Goal: Transaction & Acquisition: Purchase product/service

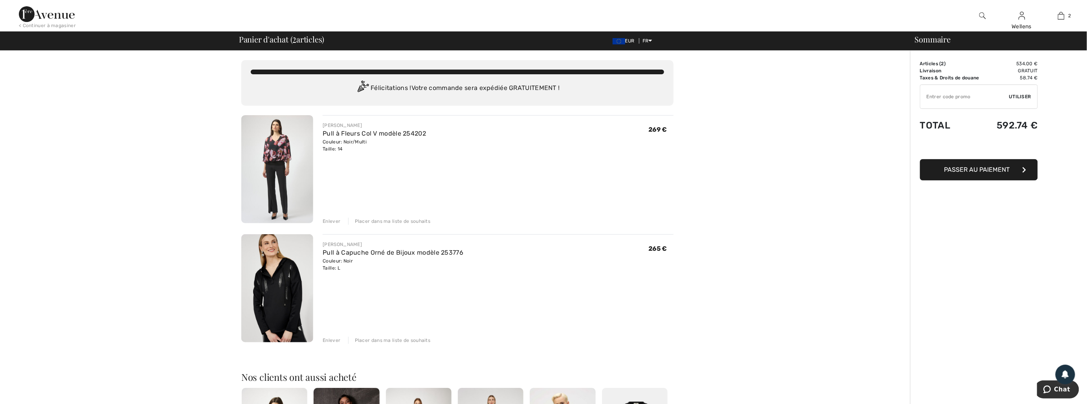
click at [271, 154] on img at bounding box center [277, 169] width 72 height 108
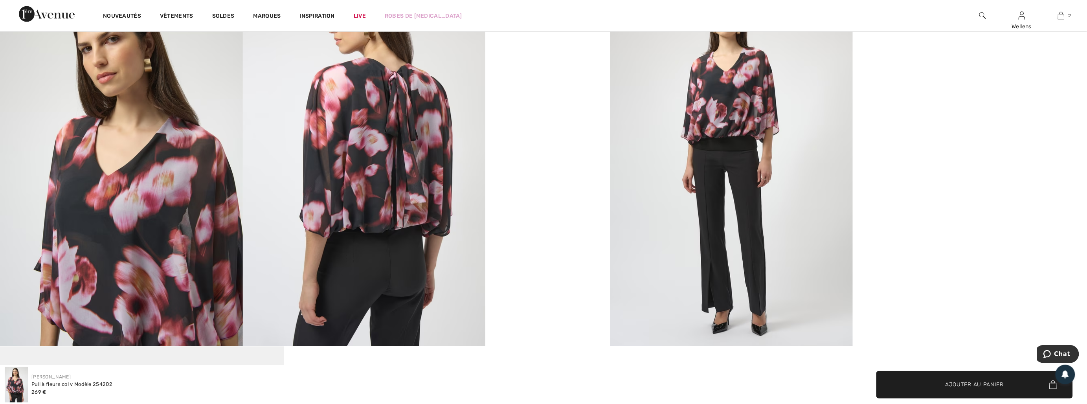
scroll to position [742, 0]
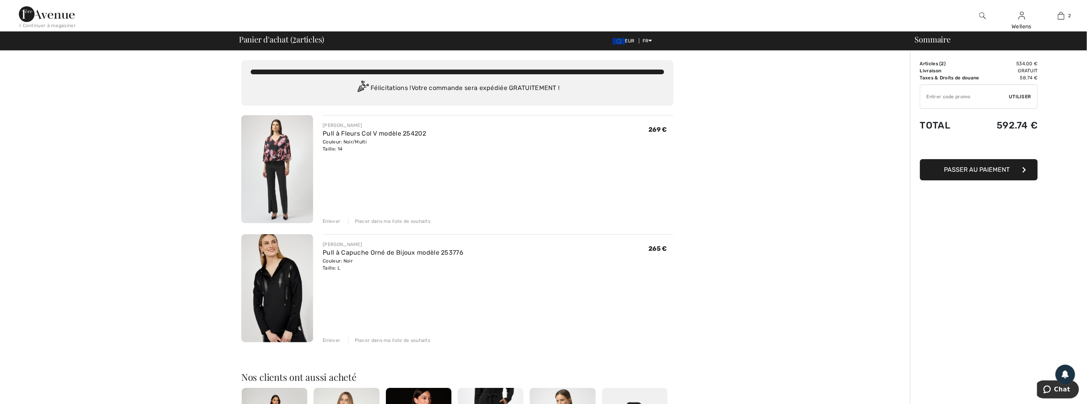
click at [285, 303] on img at bounding box center [277, 288] width 72 height 108
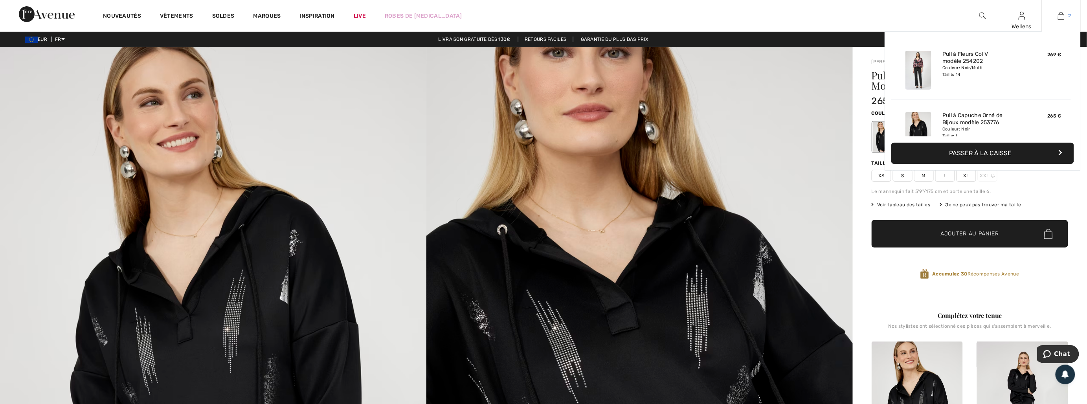
click at [1060, 15] on img at bounding box center [1061, 15] width 7 height 9
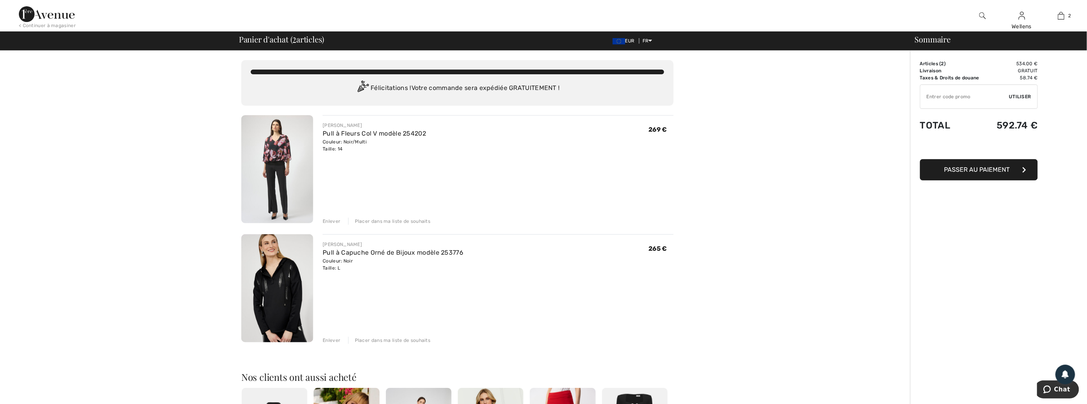
click at [331, 339] on div "Enlever" at bounding box center [332, 340] width 18 height 7
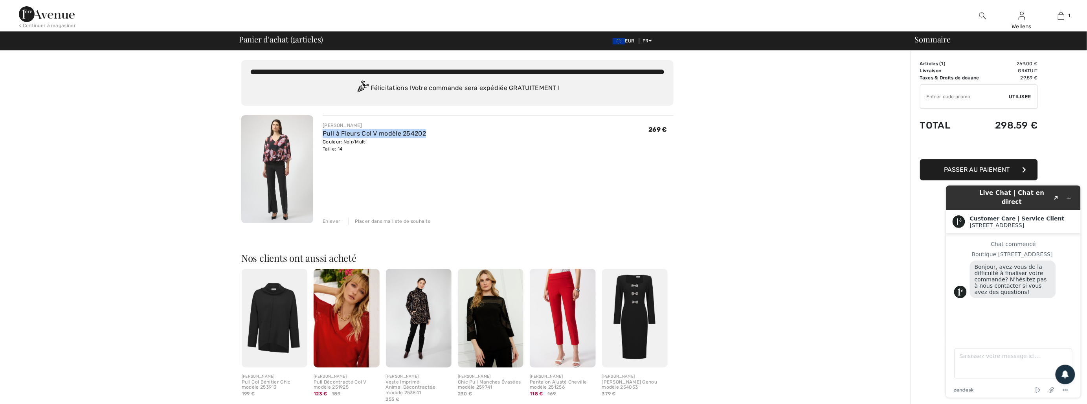
drag, startPoint x: 441, startPoint y: 135, endPoint x: 318, endPoint y: 136, distance: 123.4
click at [318, 136] on div "JOSEPH RIBKOFF Pull à Fleurs Col V modèle 254202 Couleur: Noir/Multi Taille: 14…" at bounding box center [493, 170] width 360 height 110
copy link "Pull à Fleurs Col V modèle 254202"
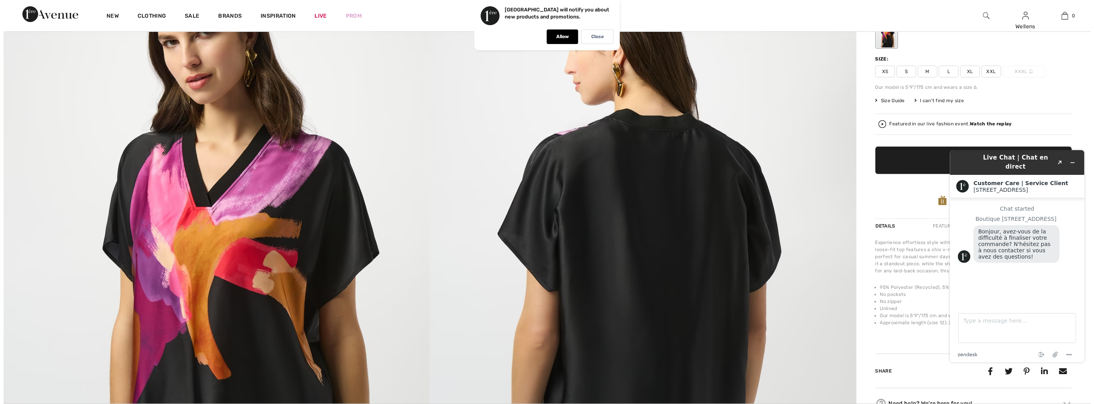
scroll to position [87, 0]
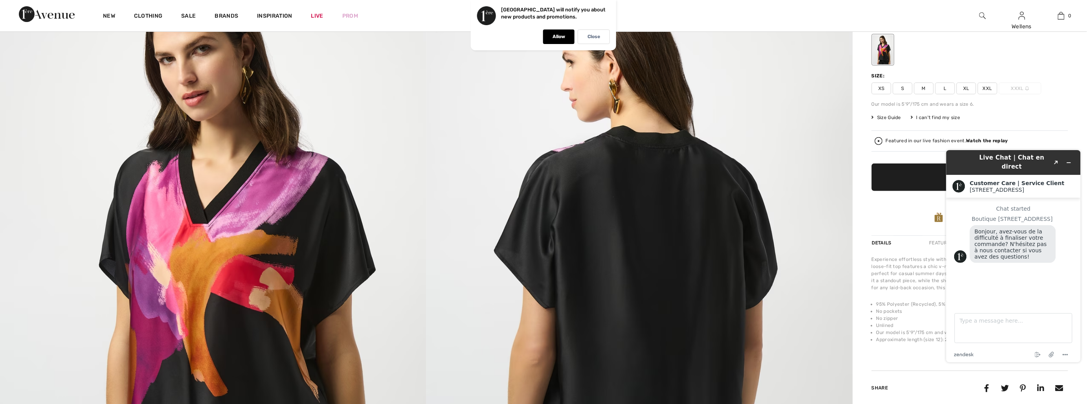
click at [817, 268] on img at bounding box center [639, 279] width 426 height 639
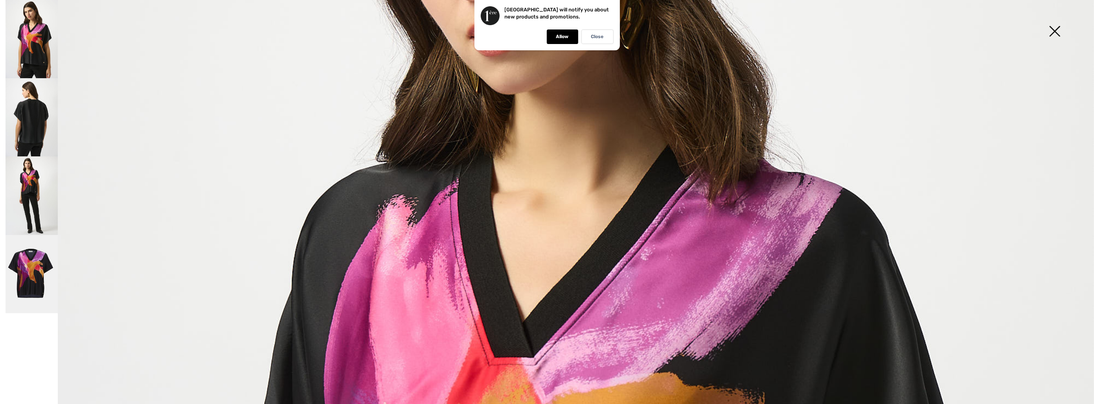
scroll to position [305, 0]
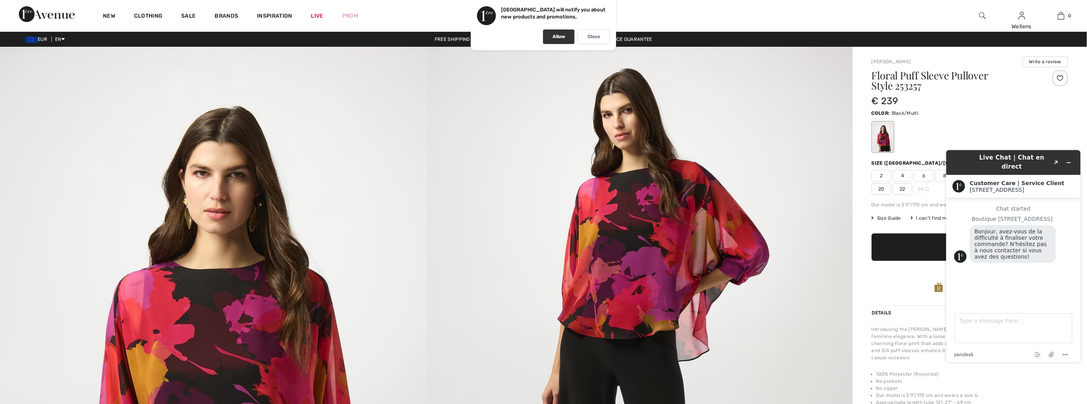
click at [554, 35] on p "Allow" at bounding box center [559, 37] width 13 height 6
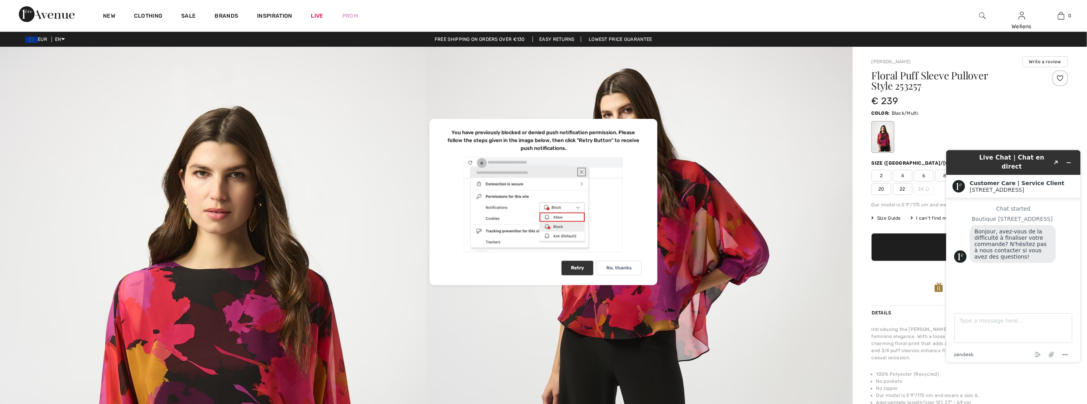
click at [578, 266] on div "Retry" at bounding box center [578, 268] width 32 height 15
click at [625, 269] on p "No, thanks" at bounding box center [619, 268] width 26 height 6
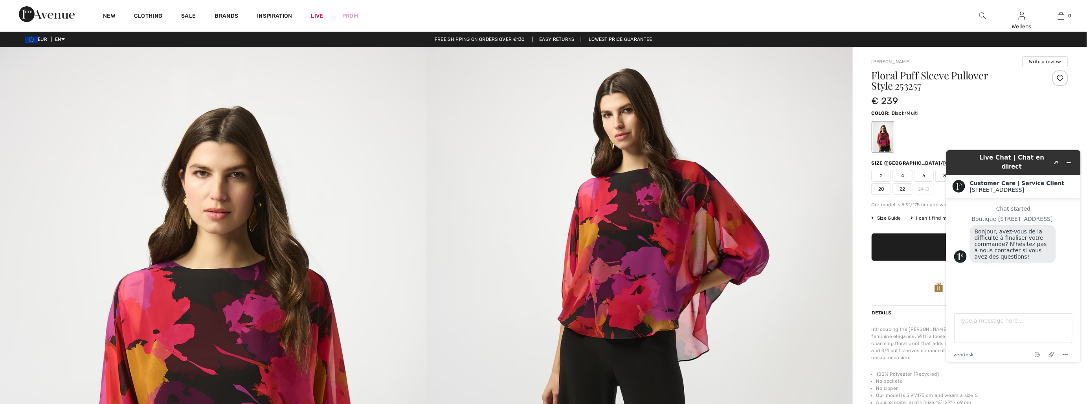
click at [980, 107] on div "€ 239" at bounding box center [954, 101] width 164 height 14
click at [1067, 157] on button "Minimize widget" at bounding box center [1068, 162] width 13 height 11
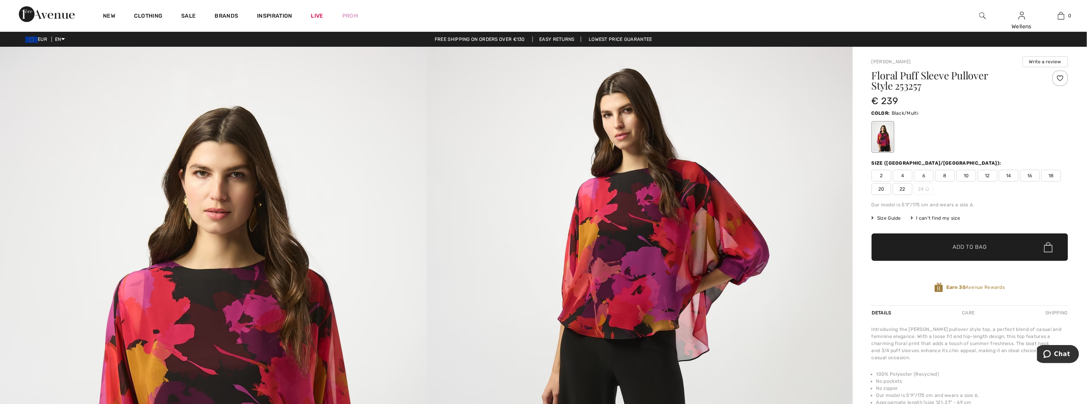
click at [1008, 177] on span "14" at bounding box center [1009, 176] width 20 height 12
click at [964, 248] on span "Add to Bag" at bounding box center [970, 247] width 34 height 8
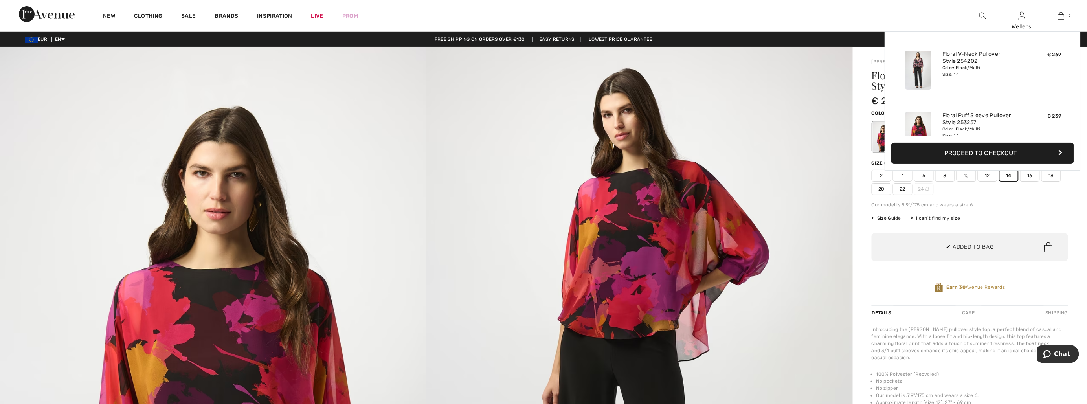
scroll to position [24, 0]
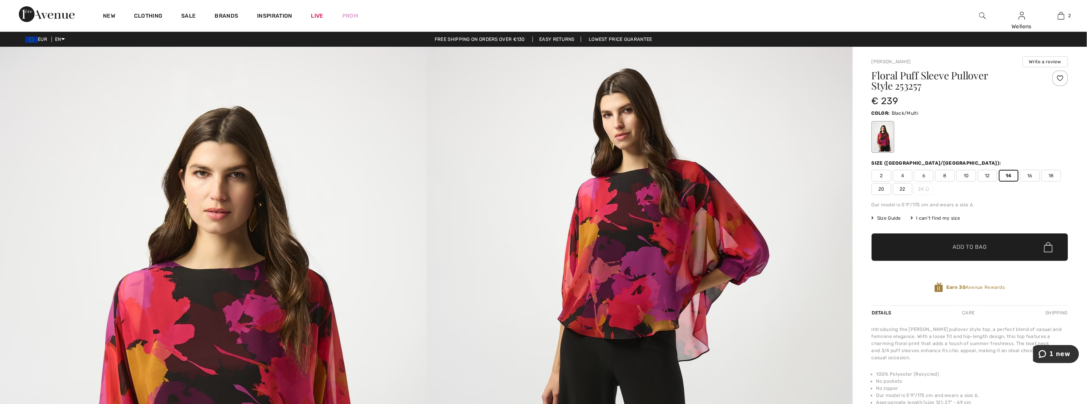
click at [926, 88] on h1 "Floral Puff Sleeve Pullover Style 253257" at bounding box center [954, 80] width 164 height 20
drag, startPoint x: 872, startPoint y: 73, endPoint x: 956, endPoint y: 86, distance: 84.7
click at [956, 86] on h1 "Floral Puff Sleeve Pullover Style 253257" at bounding box center [954, 80] width 164 height 20
copy h1 "Floral Puff Sleeve Pullover Style 253257"
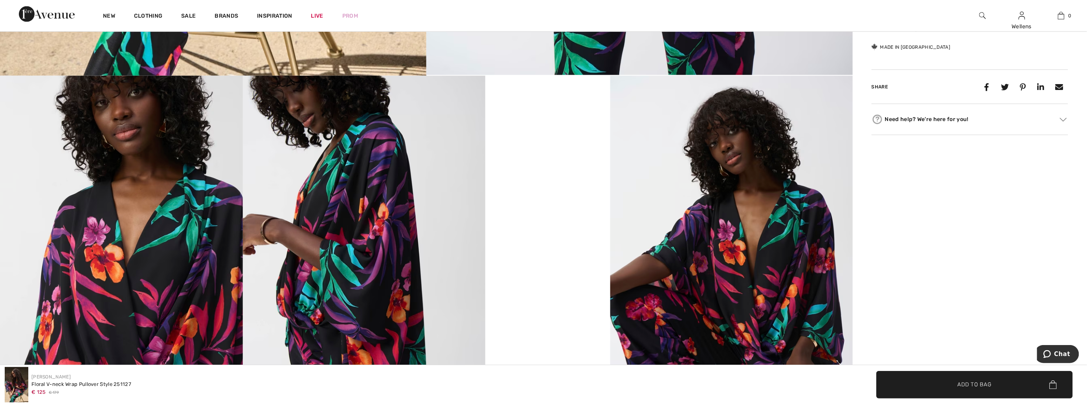
scroll to position [611, 0]
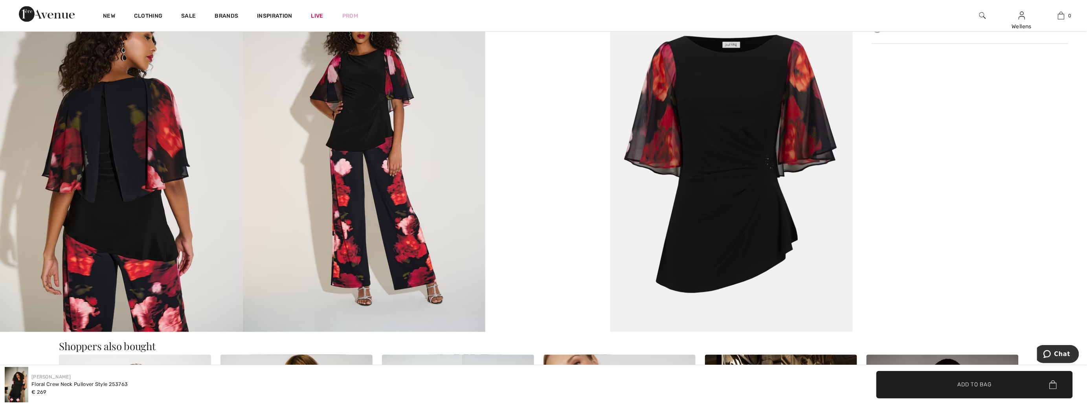
scroll to position [742, 0]
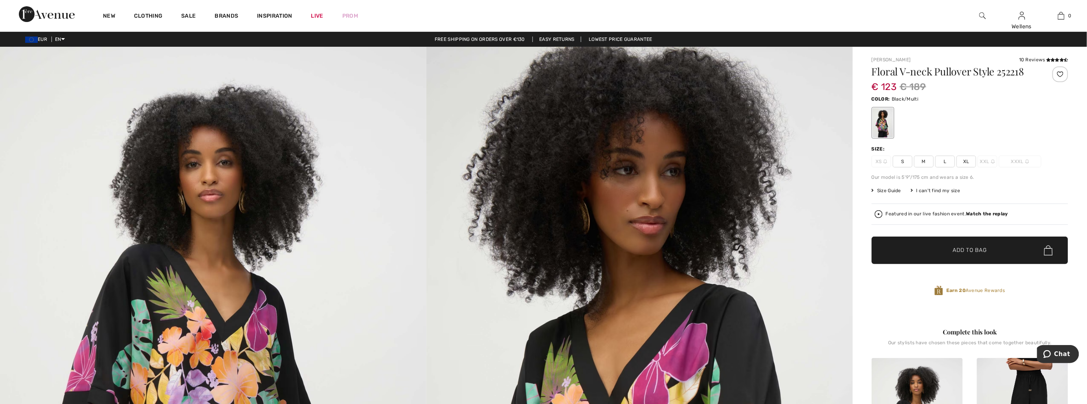
click at [944, 163] on span "L" at bounding box center [945, 162] width 20 height 12
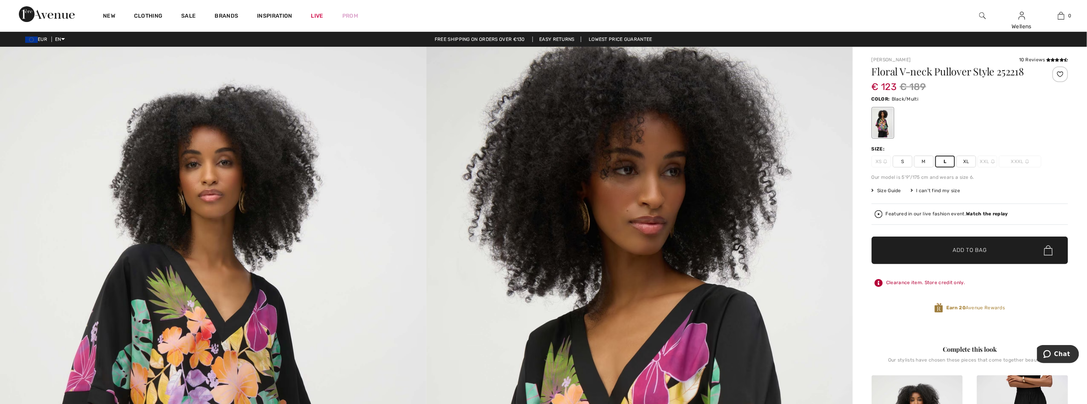
click at [964, 249] on span "Add to Bag" at bounding box center [970, 250] width 34 height 8
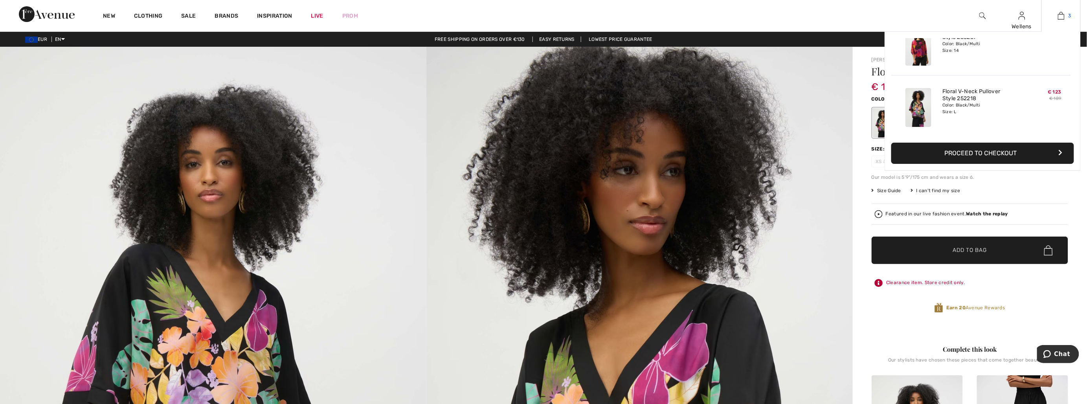
click at [1063, 15] on img at bounding box center [1061, 15] width 7 height 9
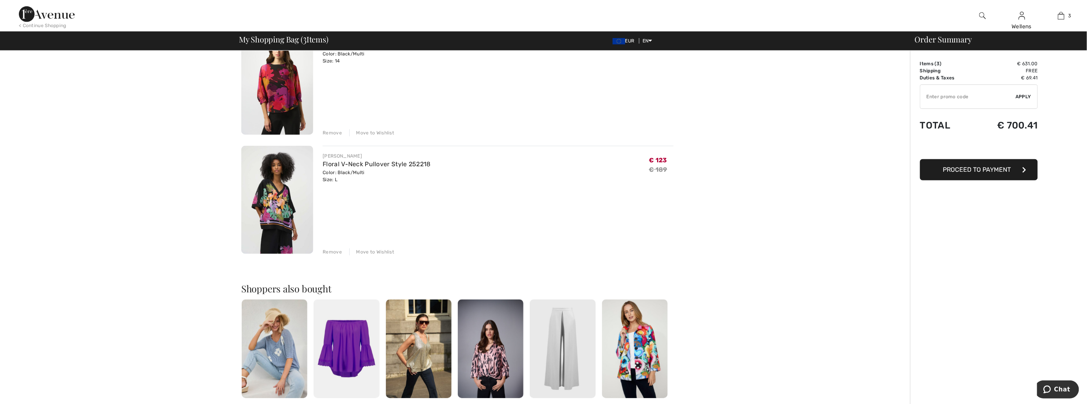
scroll to position [218, 0]
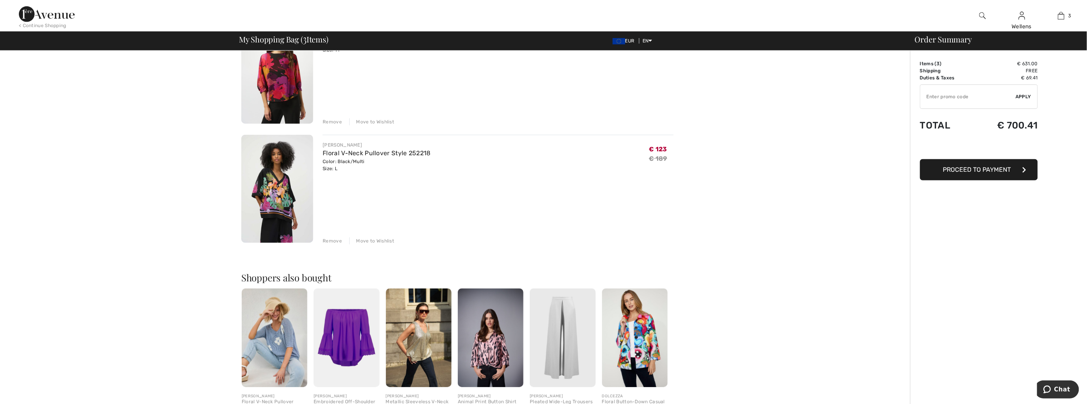
click at [334, 237] on div "Remove" at bounding box center [332, 240] width 19 height 7
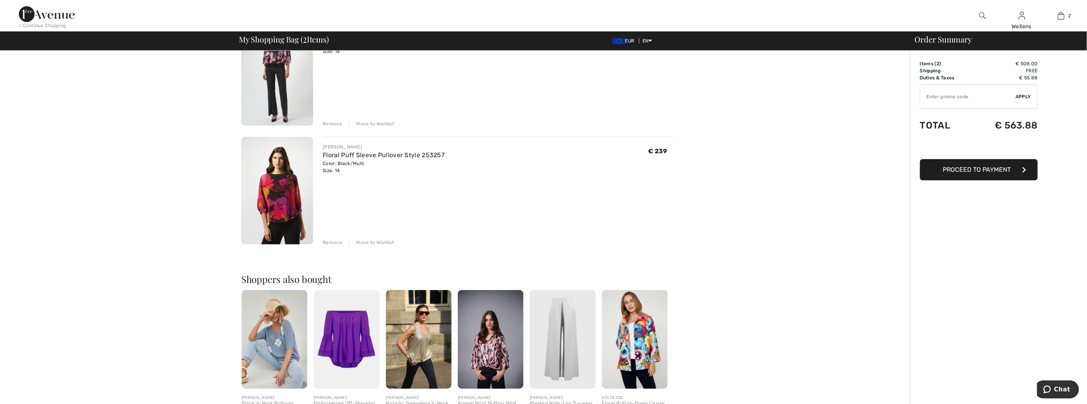
scroll to position [44, 0]
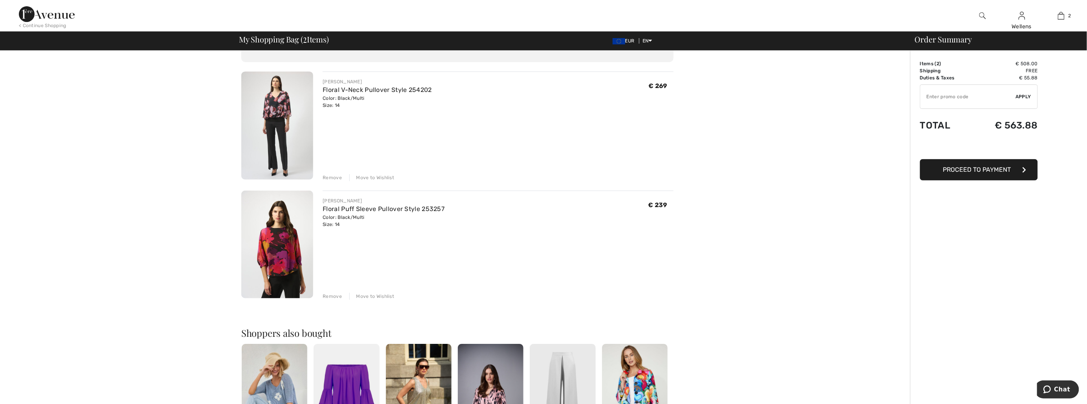
click at [283, 254] on img at bounding box center [277, 245] width 72 height 108
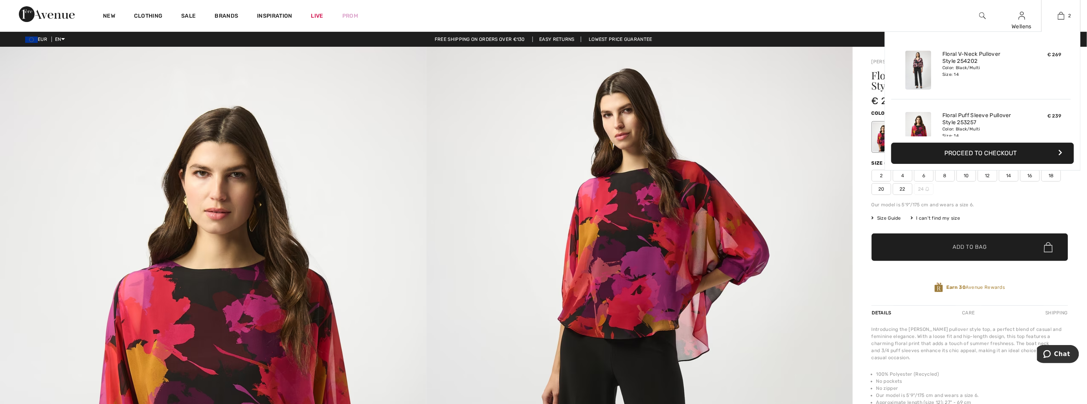
click at [916, 68] on img at bounding box center [918, 70] width 26 height 39
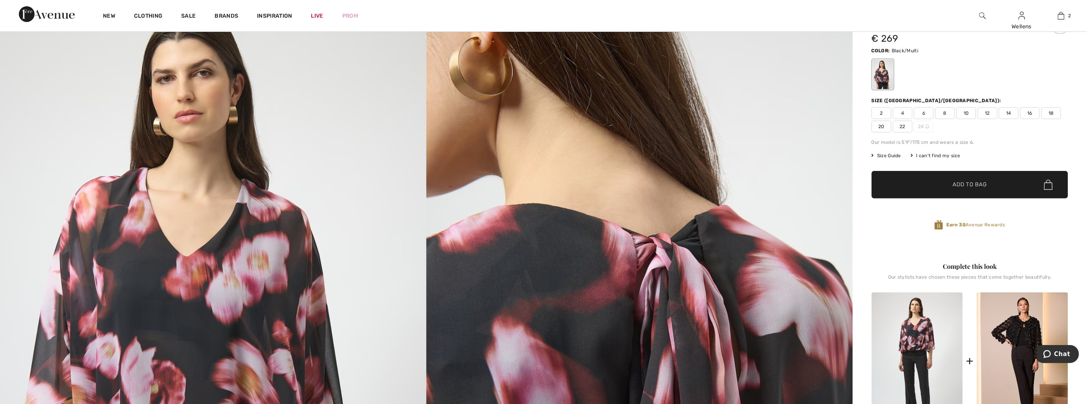
scroll to position [174, 0]
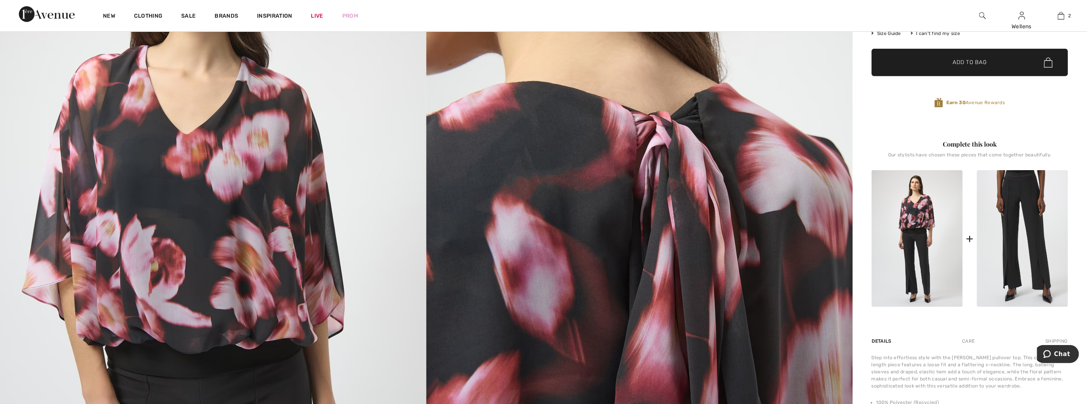
click at [1030, 214] on img at bounding box center [1022, 238] width 91 height 137
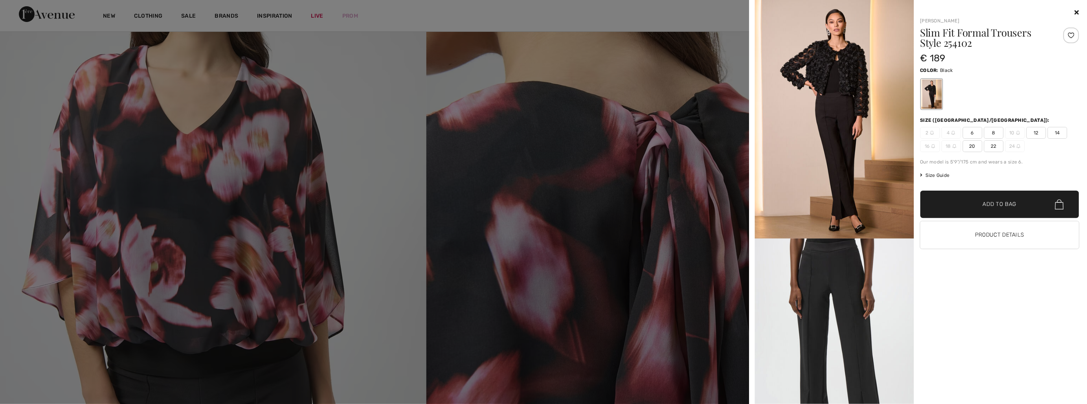
click at [824, 69] on img at bounding box center [834, 119] width 159 height 239
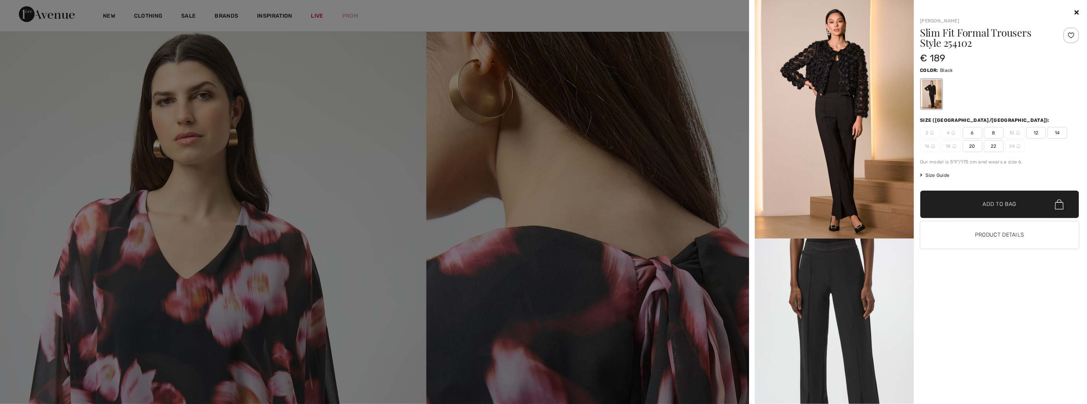
scroll to position [0, 0]
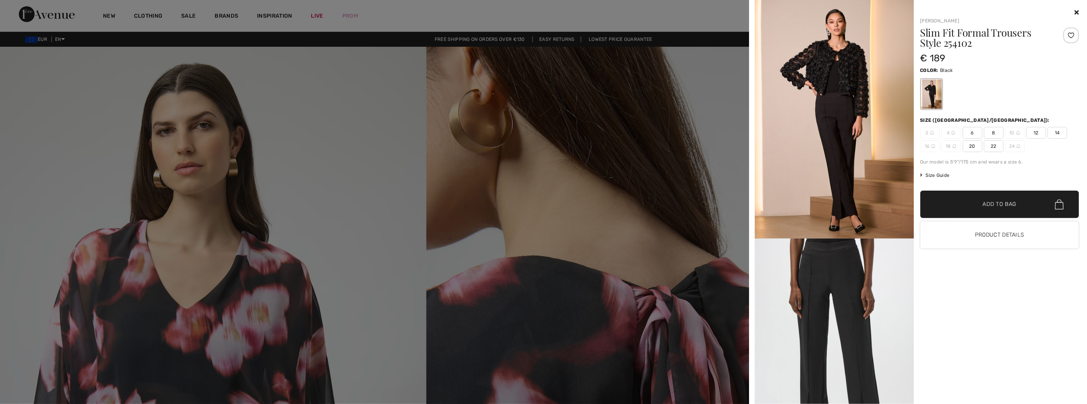
click at [220, 134] on div at bounding box center [543, 202] width 1087 height 404
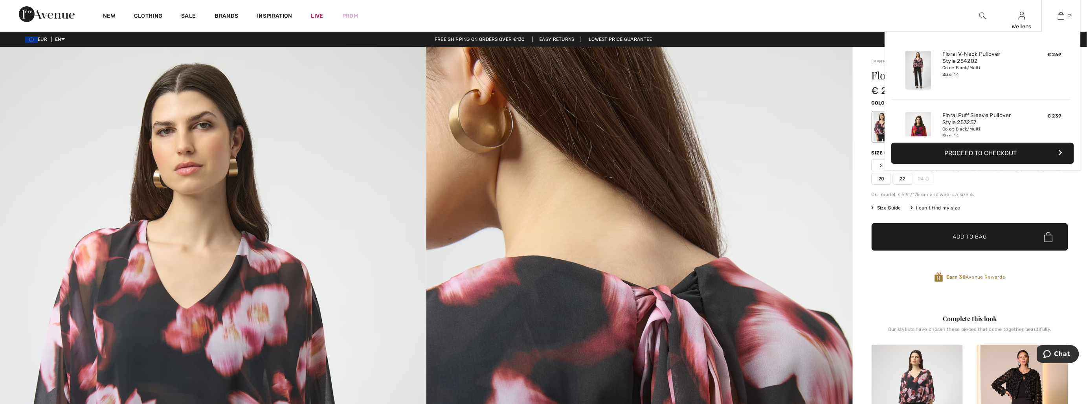
click at [1005, 151] on button "Proceed to Checkout" at bounding box center [982, 153] width 183 height 21
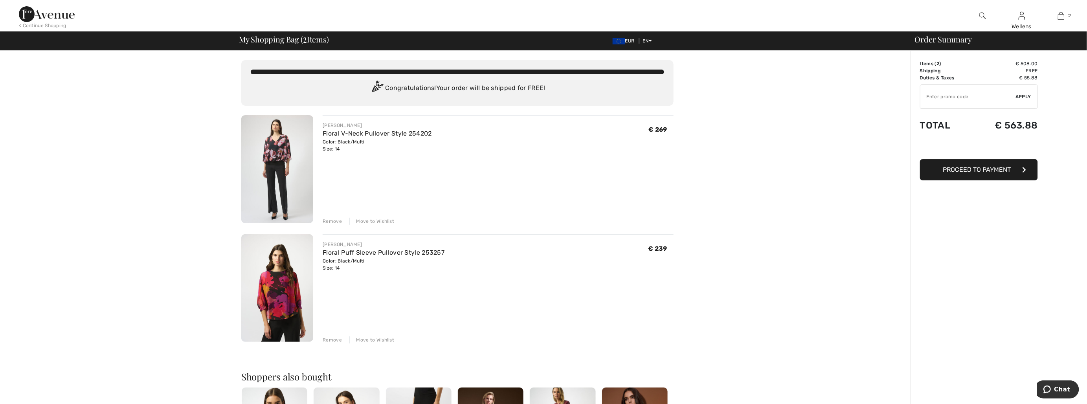
click at [330, 340] on div "Remove" at bounding box center [332, 339] width 19 height 7
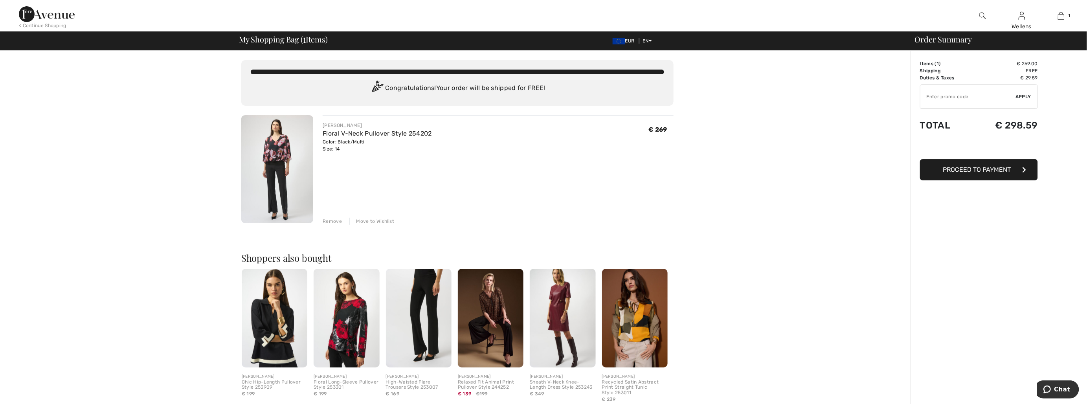
click at [276, 324] on img at bounding box center [275, 318] width 66 height 99
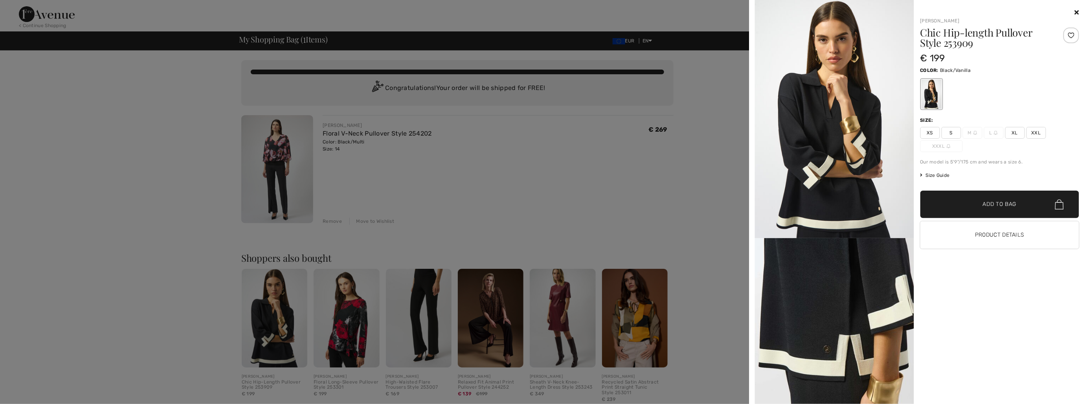
click at [832, 126] on img at bounding box center [834, 119] width 159 height 238
click at [847, 34] on img at bounding box center [834, 119] width 159 height 238
click at [932, 103] on div at bounding box center [931, 93] width 20 height 29
click at [260, 312] on div at bounding box center [543, 202] width 1087 height 404
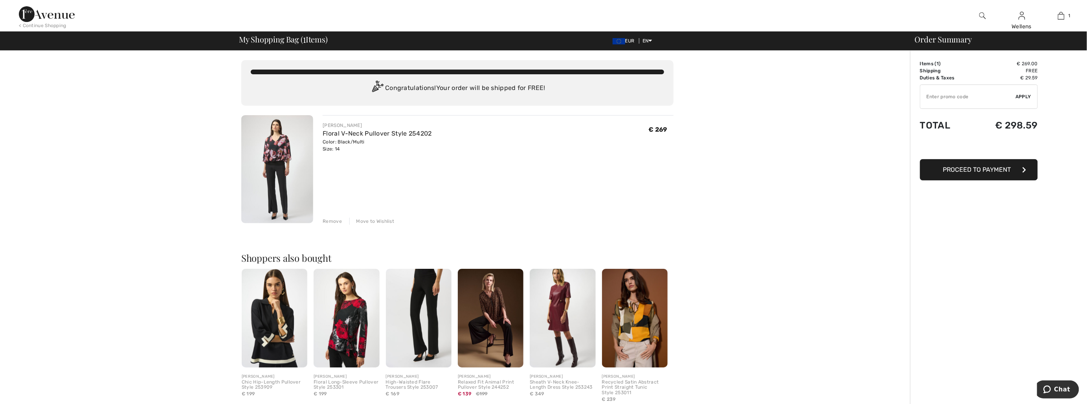
click at [286, 301] on img at bounding box center [275, 318] width 66 height 99
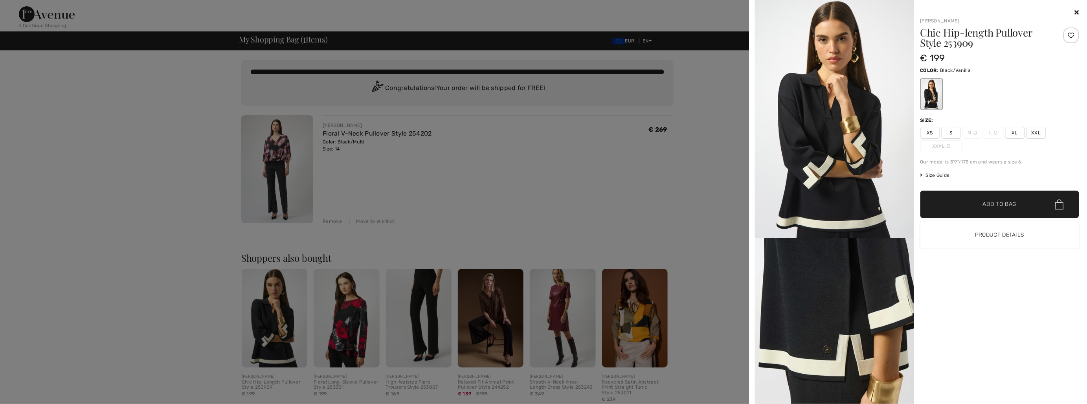
click at [823, 132] on img at bounding box center [834, 119] width 159 height 238
click at [1077, 12] on icon at bounding box center [1077, 12] width 4 height 6
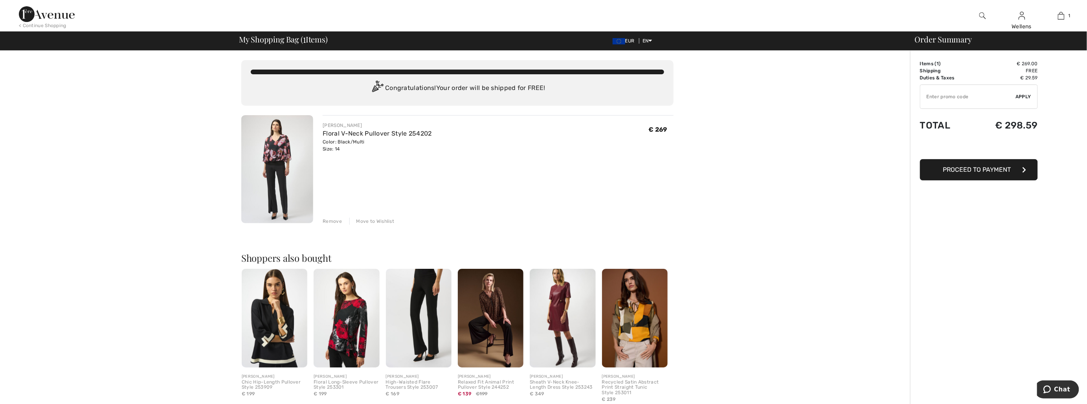
click at [638, 305] on img at bounding box center [635, 318] width 66 height 99
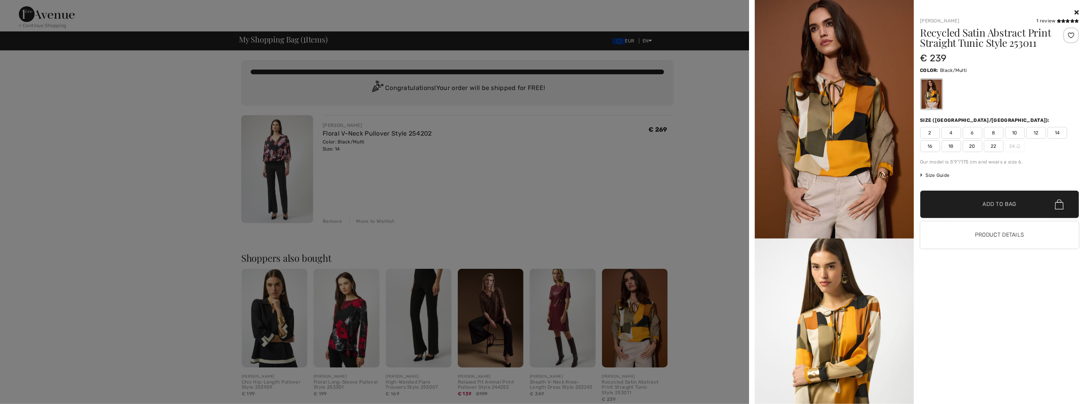
click at [1076, 11] on icon at bounding box center [1077, 12] width 4 height 6
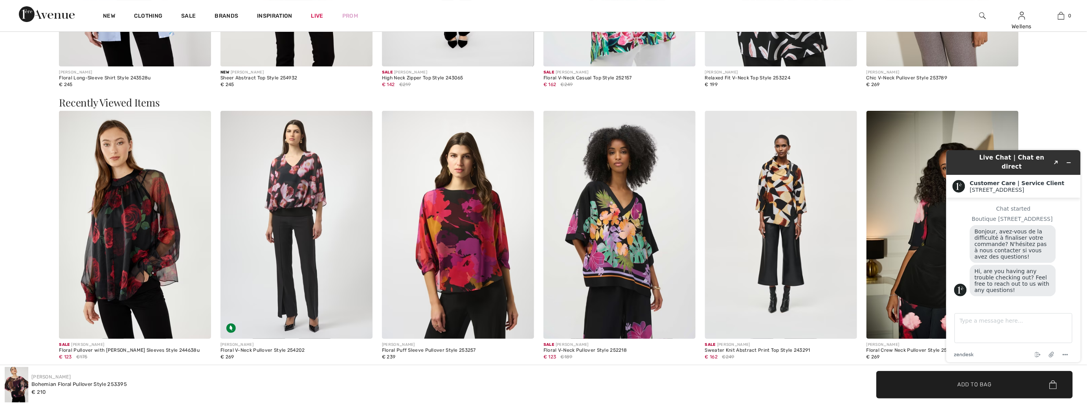
scroll to position [1572, 0]
